Goal: Check status: Check status

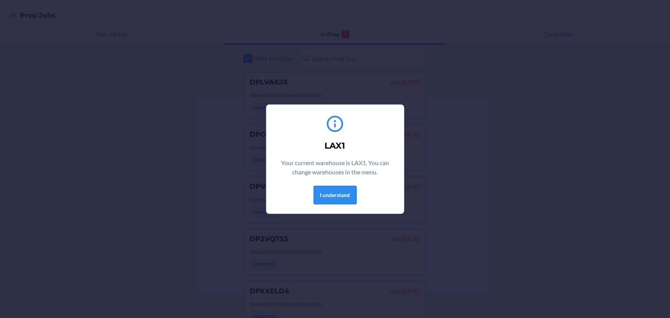
click at [327, 195] on button "I understand" at bounding box center [335, 195] width 43 height 18
